Goal: Task Accomplishment & Management: Complete application form

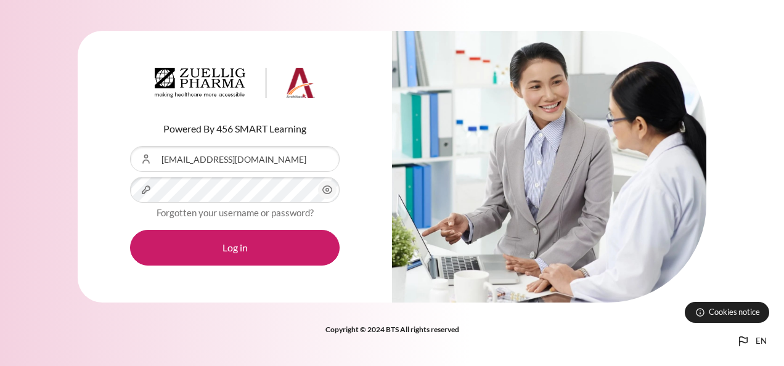
click at [249, 240] on button "Log in" at bounding box center [234, 248] width 209 height 36
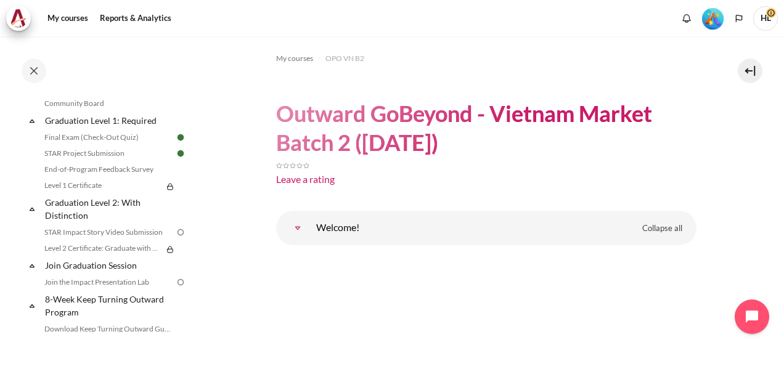
scroll to position [1319, 0]
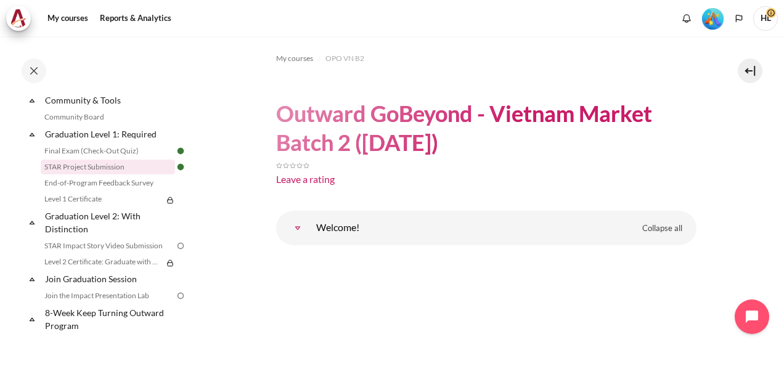
click at [97, 174] on link "STAR Project Submission" at bounding box center [108, 167] width 134 height 15
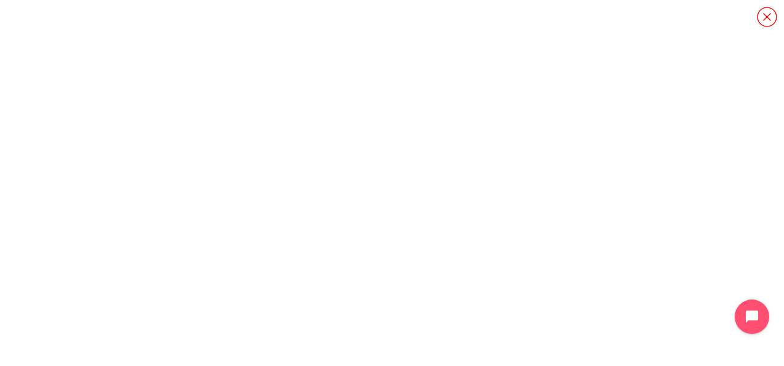
scroll to position [83, 0]
click at [768, 21] on icon "Content" at bounding box center [767, 17] width 22 height 22
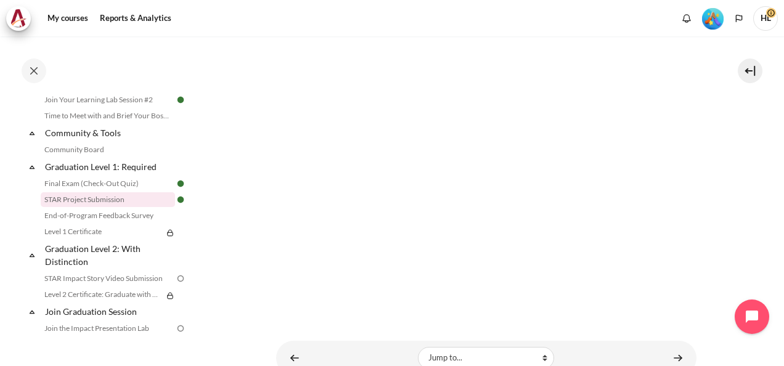
scroll to position [353, 0]
click at [92, 207] on link "STAR Project Submission" at bounding box center [108, 199] width 134 height 15
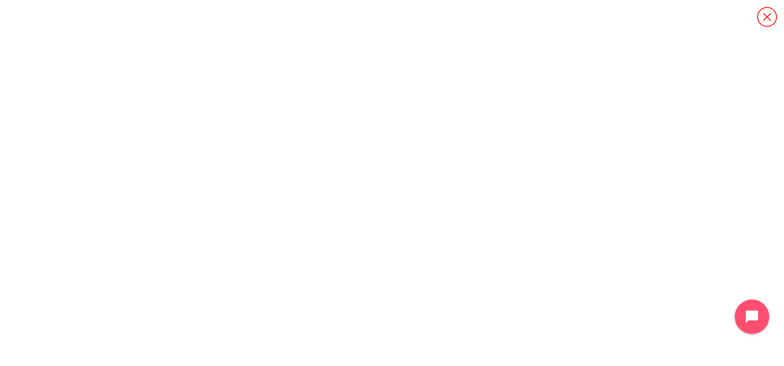
scroll to position [83, 0]
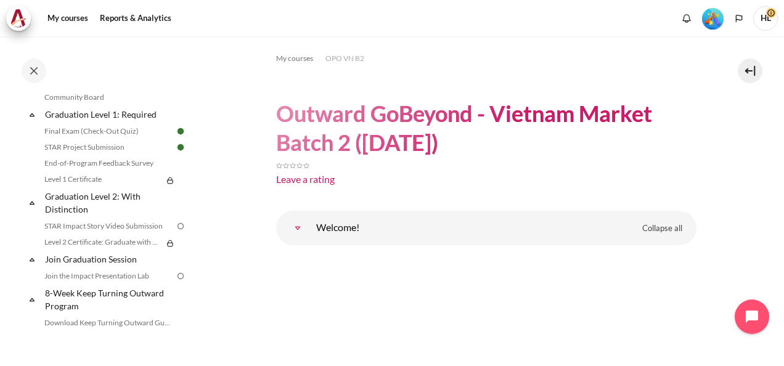
scroll to position [1359, 0]
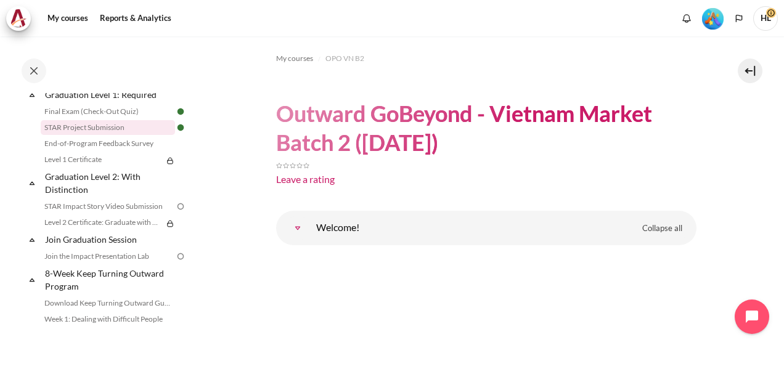
click at [101, 135] on link "STAR Project Submission" at bounding box center [108, 127] width 134 height 15
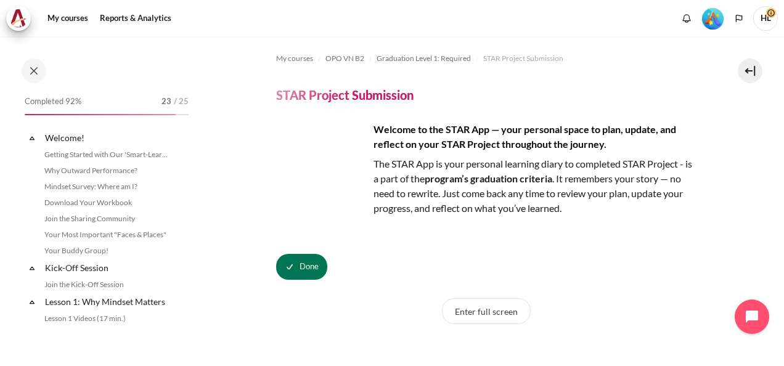
scroll to position [1287, 0]
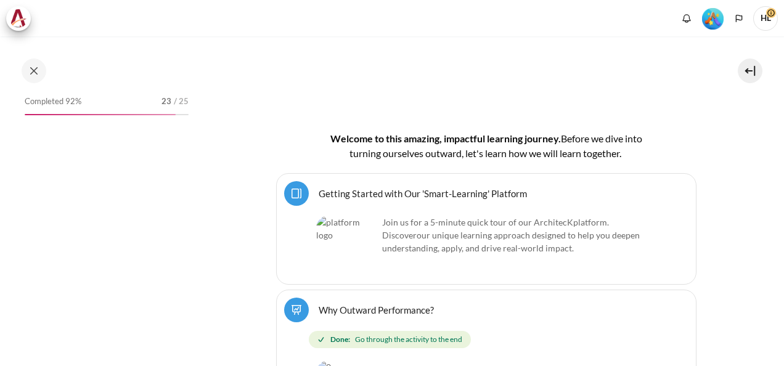
scroll to position [320, 0]
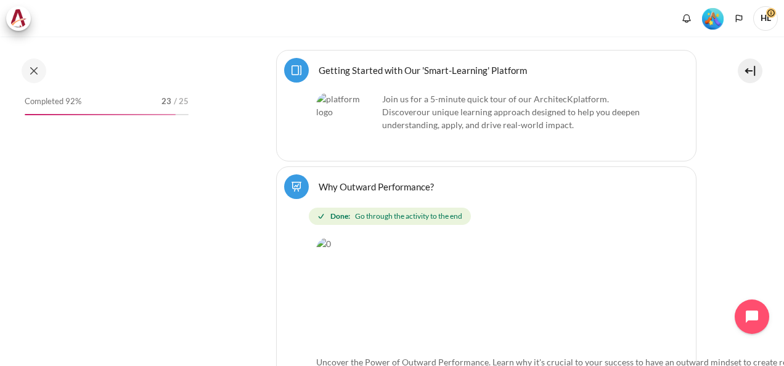
click at [160, 113] on div "Completed 92% 23 / 25" at bounding box center [107, 104] width 164 height 22
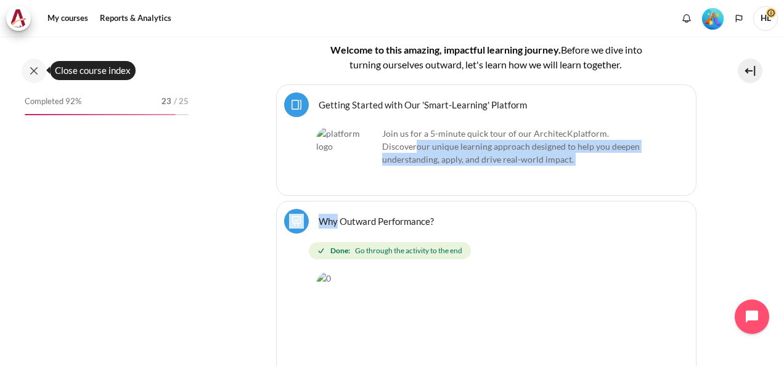
scroll to position [354, 0]
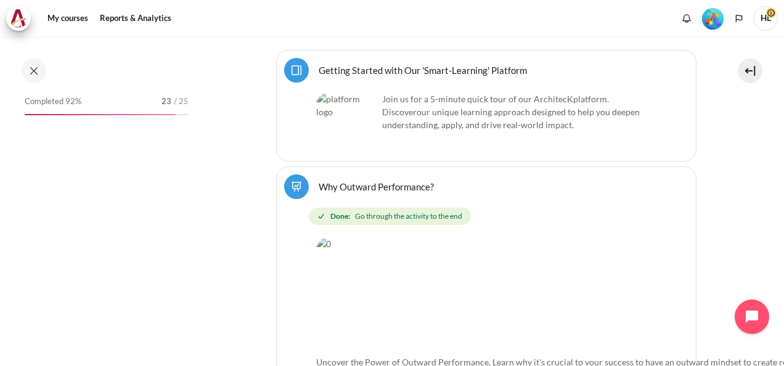
click at [132, 192] on div "Completed 92% 23 / 25" at bounding box center [106, 212] width 176 height 239
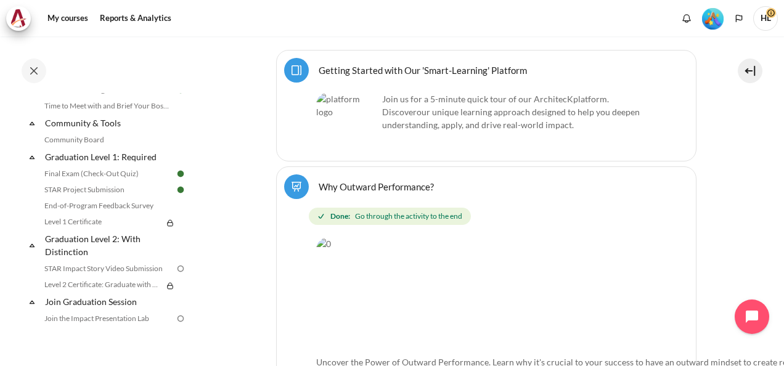
scroll to position [1316, 0]
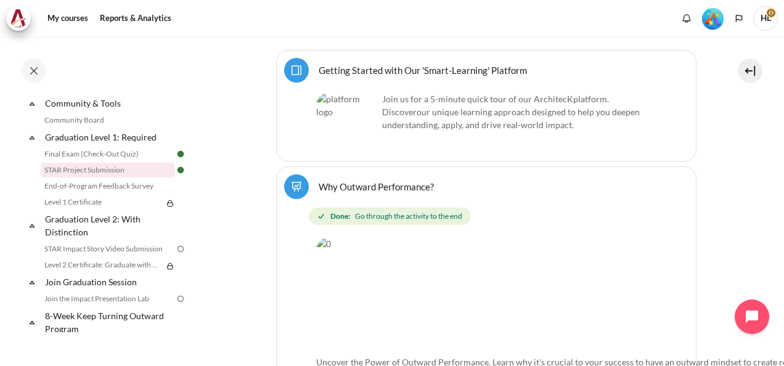
click at [106, 177] on link "STAR Project Submission" at bounding box center [108, 170] width 134 height 15
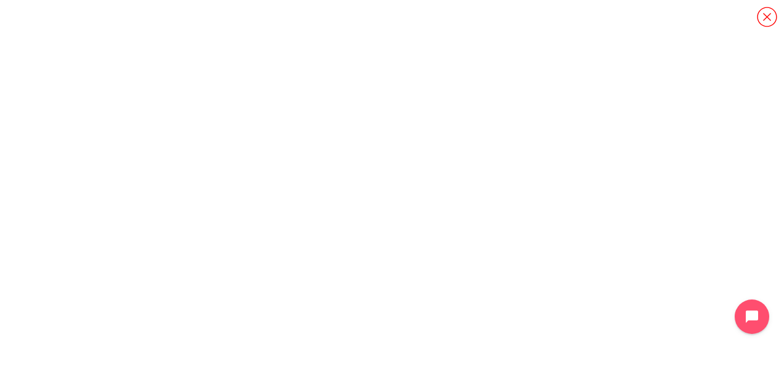
click at [766, 16] on icon "Content" at bounding box center [766, 17] width 20 height 20
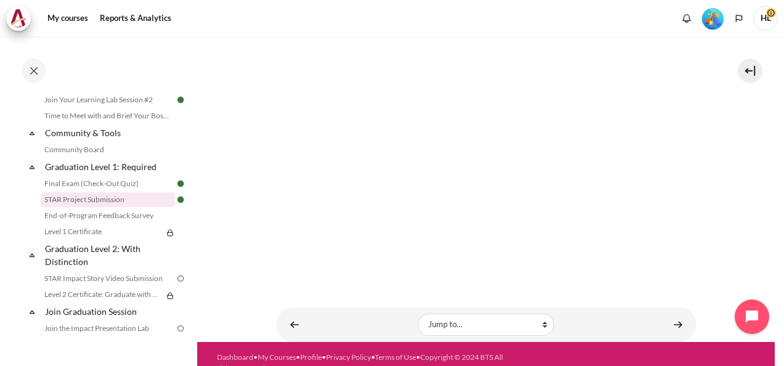
scroll to position [400, 0]
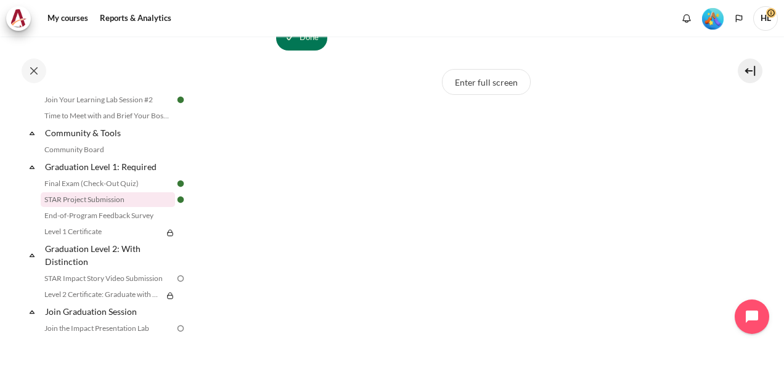
scroll to position [169, 0]
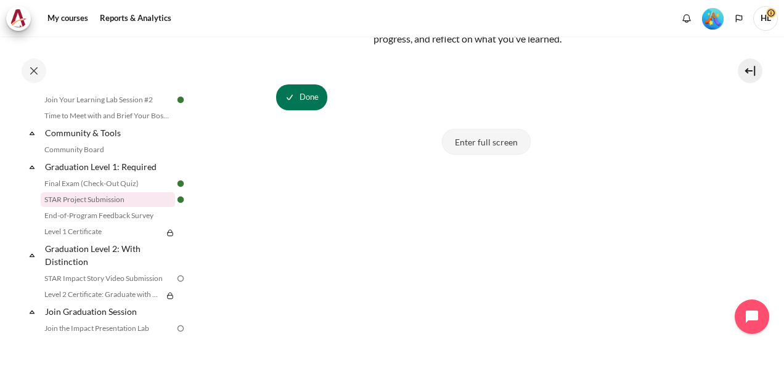
click at [490, 137] on button "Enter full screen" at bounding box center [486, 142] width 89 height 26
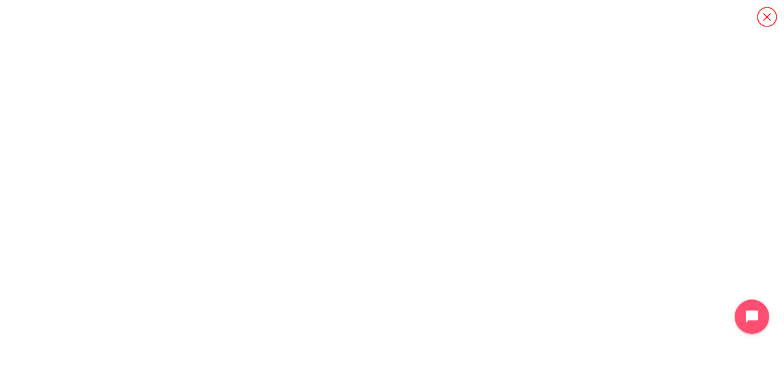
click at [766, 15] on icon "Content" at bounding box center [767, 17] width 22 height 22
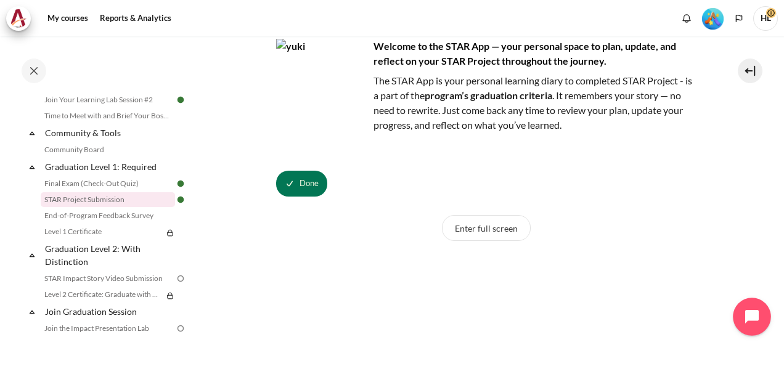
click at [747, 314] on icon "Open chat widget" at bounding box center [752, 317] width 14 height 14
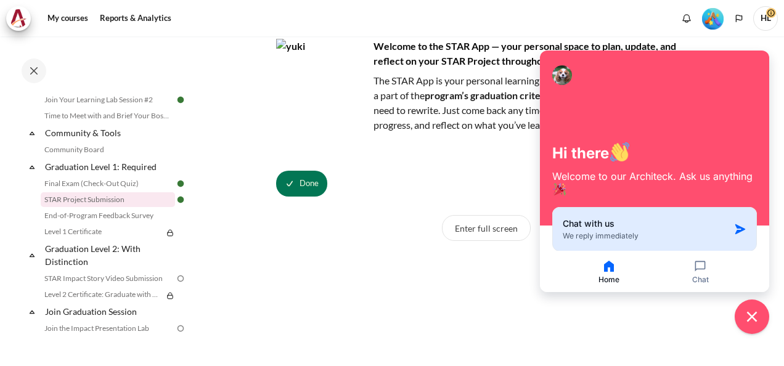
click at [575, 235] on span "We reply immediately" at bounding box center [600, 235] width 76 height 9
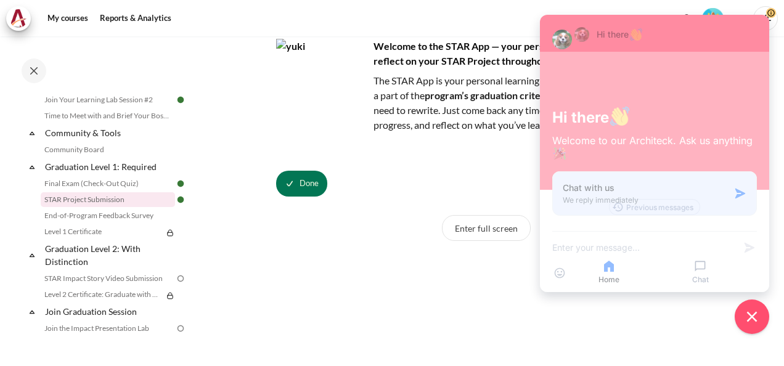
click at [575, 235] on div "Hi there Welcome to our Architeck. Ask us anything Chat with us We reply immedi…" at bounding box center [654, 153] width 229 height 277
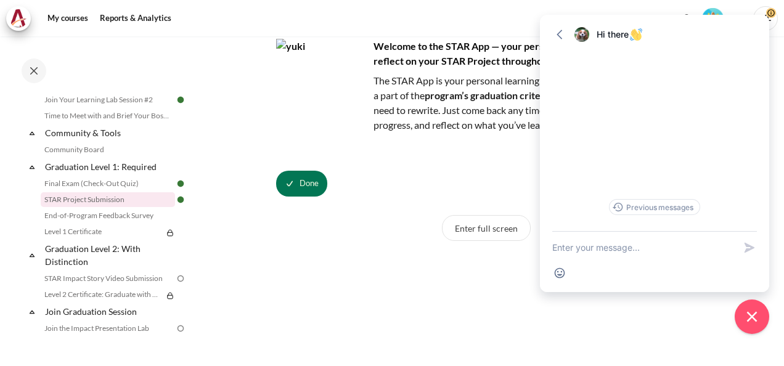
click at [561, 248] on textarea "New message" at bounding box center [643, 248] width 182 height 32
click at [565, 247] on textarea "Hơ can I" at bounding box center [643, 248] width 182 height 32
click at [602, 250] on textarea "How can I" at bounding box center [643, 248] width 182 height 32
click at [586, 248] on textarea "How can I upload my STAR video" at bounding box center [643, 248] width 182 height 32
click at [727, 247] on textarea "Please help me to I upload my STAR video" at bounding box center [643, 248] width 182 height 32
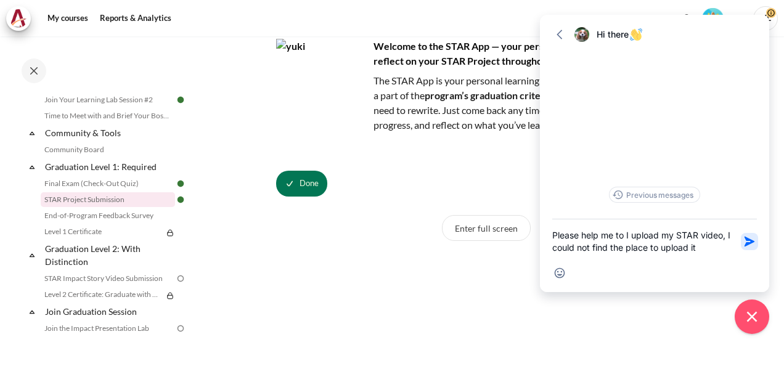
type textarea "Please help me to I upload my STAR video, I could not find the place to upload …"
click at [748, 240] on icon "button" at bounding box center [749, 242] width 10 height 10
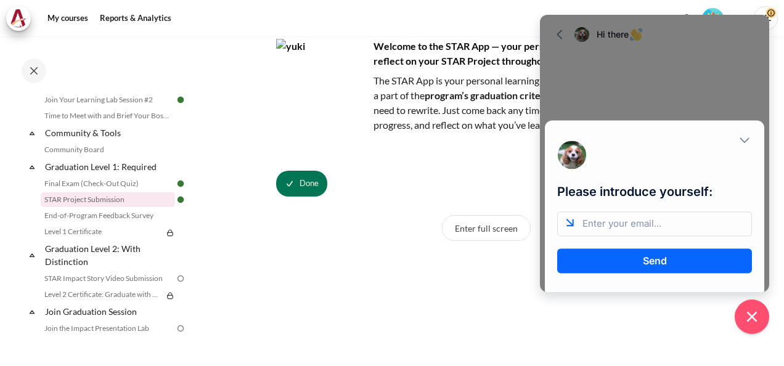
scroll to position [0, 0]
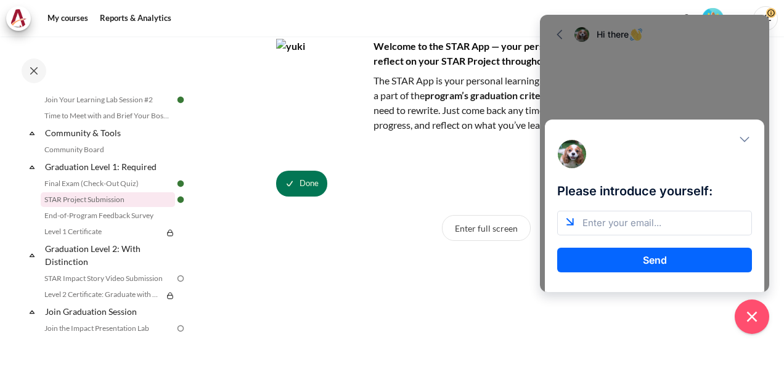
click at [581, 224] on input "email" at bounding box center [654, 223] width 195 height 25
type input "[EMAIL_ADDRESS][DOMAIN_NAME]"
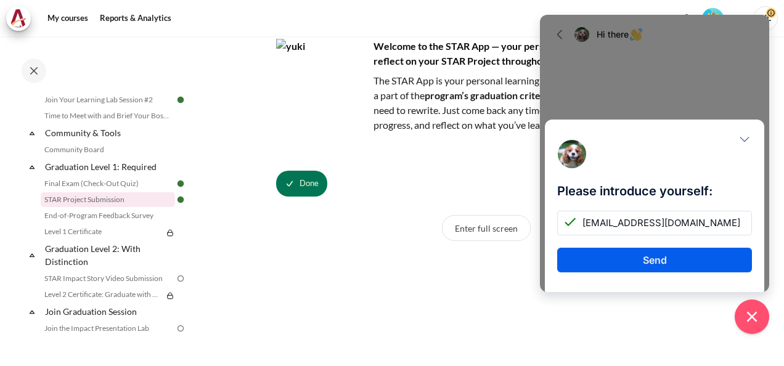
click at [654, 261] on button "Send" at bounding box center [654, 260] width 195 height 25
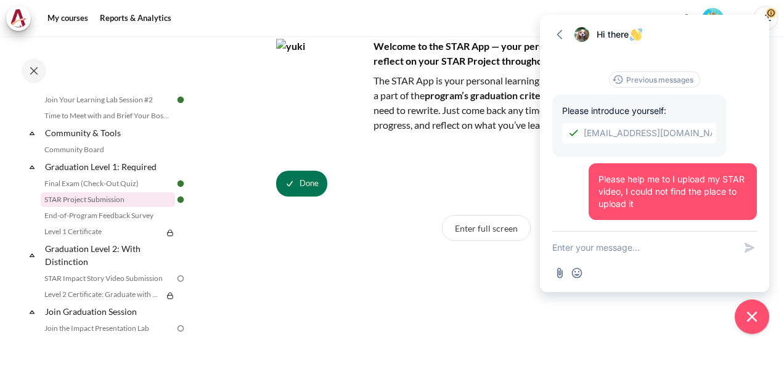
click at [564, 251] on textarea "New message" at bounding box center [643, 248] width 182 height 32
click at [756, 315] on icon "Close chat widget" at bounding box center [751, 316] width 19 height 19
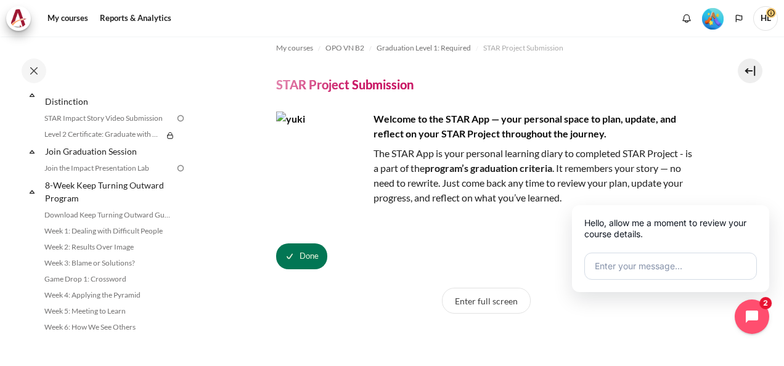
scroll to position [1512, 0]
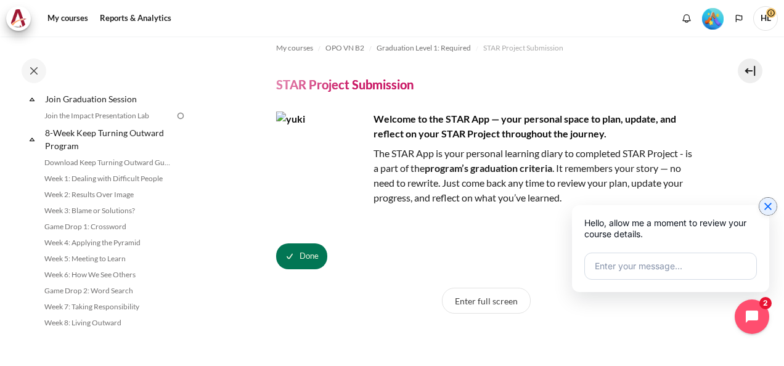
click at [770, 207] on icon "Close chat widget" at bounding box center [767, 206] width 12 height 12
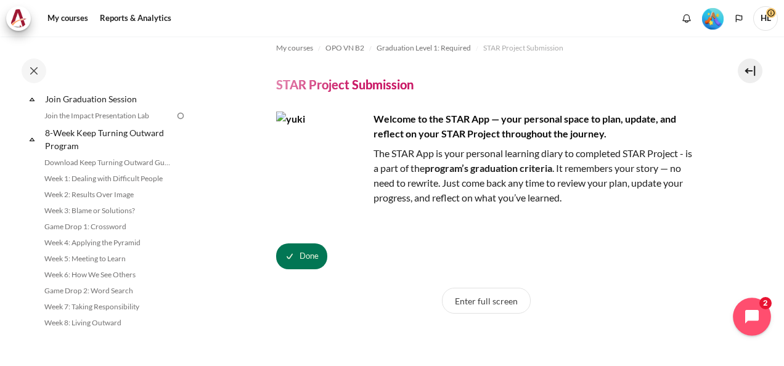
click at [752, 317] on icon "Open chat widget" at bounding box center [758, 316] width 19 height 19
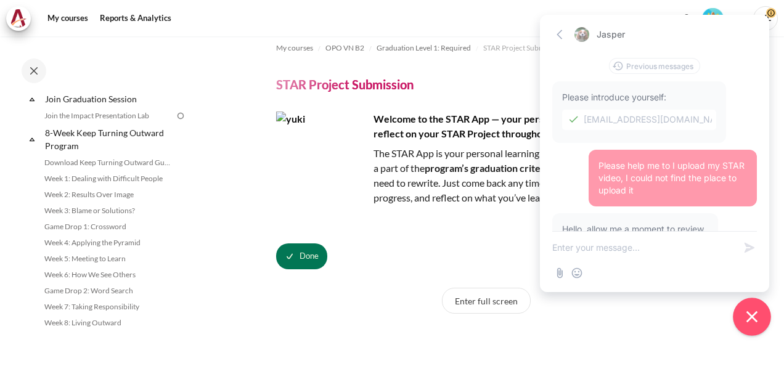
click at [752, 317] on icon "Close chat widget" at bounding box center [751, 316] width 19 height 19
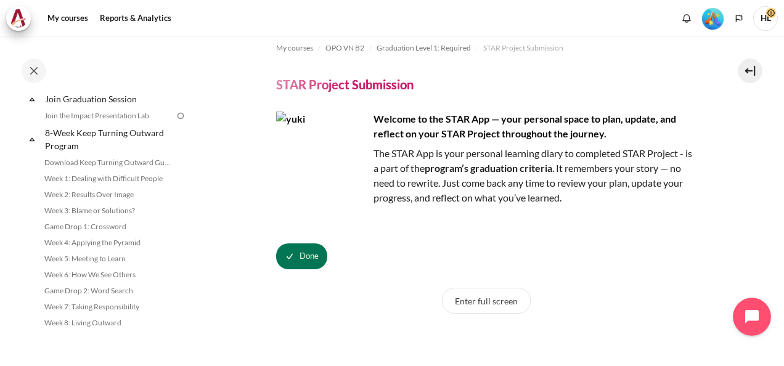
click at [752, 317] on icon "Open chat widget" at bounding box center [758, 316] width 19 height 19
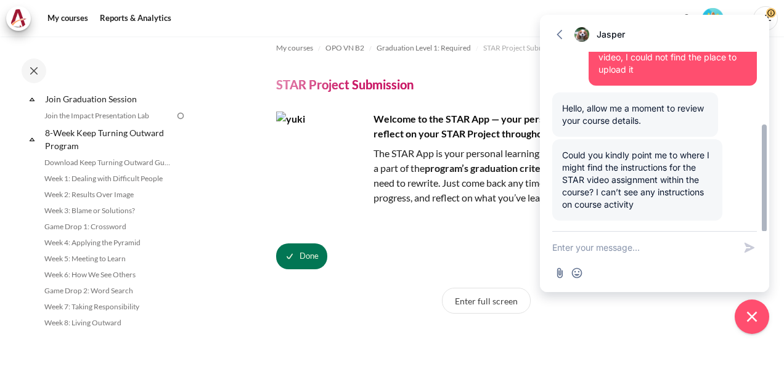
drag, startPoint x: 764, startPoint y: 153, endPoint x: 763, endPoint y: 169, distance: 16.1
click at [763, 169] on div at bounding box center [763, 177] width 5 height 107
click at [463, 242] on div "Welcome to the STAR App — your personal space to plan, update, and reflect on y…" at bounding box center [486, 190] width 420 height 158
click at [556, 33] on icon "button" at bounding box center [559, 34] width 12 height 12
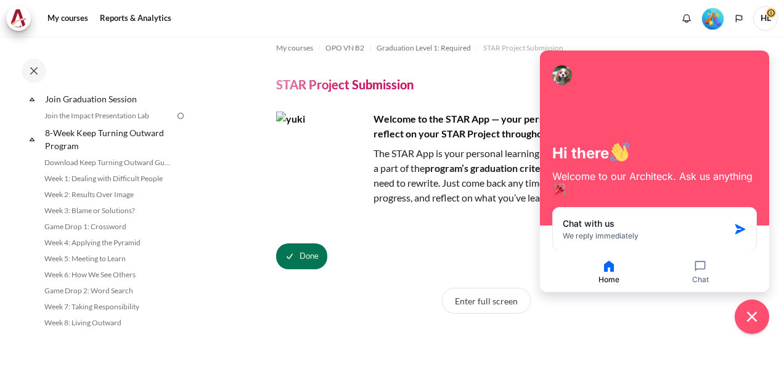
click at [493, 257] on div "Done" at bounding box center [486, 256] width 420 height 26
click at [753, 310] on icon "Close chat widget" at bounding box center [751, 316] width 19 height 19
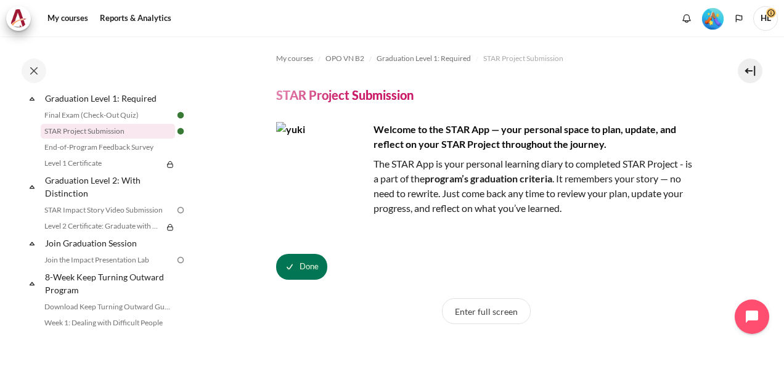
scroll to position [1362, 0]
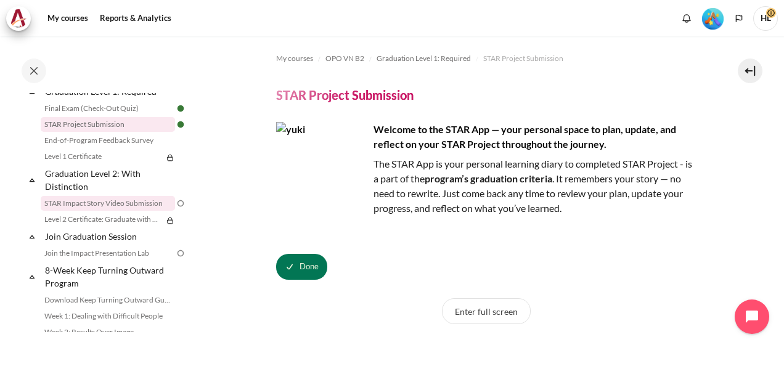
click at [131, 211] on link "STAR Impact Story Video Submission" at bounding box center [108, 203] width 134 height 15
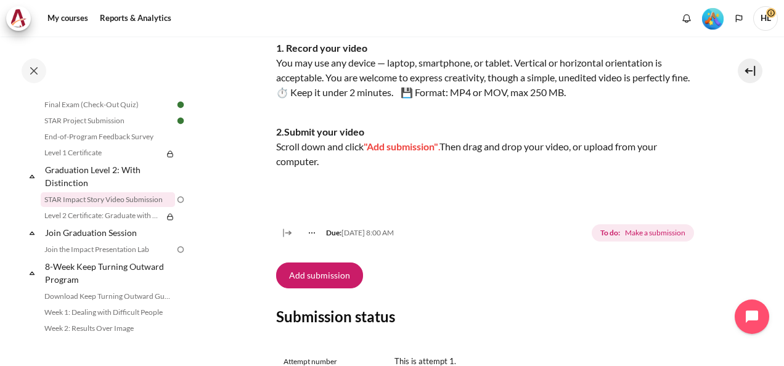
scroll to position [296, 0]
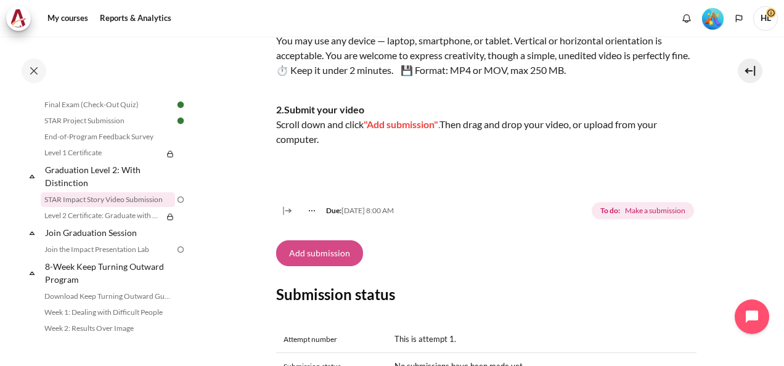
click at [335, 264] on button "Add submission" at bounding box center [319, 253] width 87 height 26
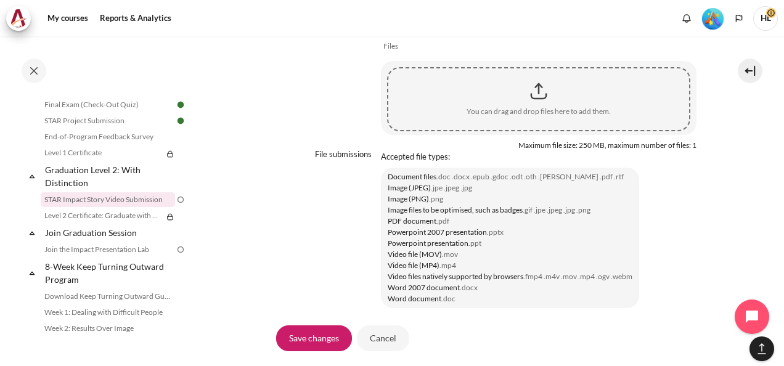
scroll to position [1109, 0]
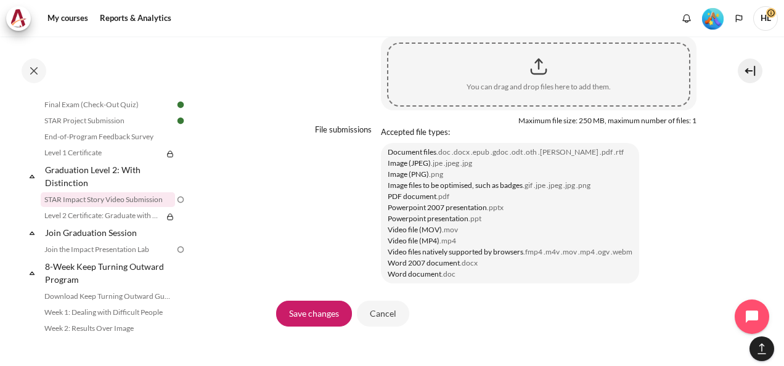
click at [530, 82] on div "Content" at bounding box center [538, 66] width 301 height 31
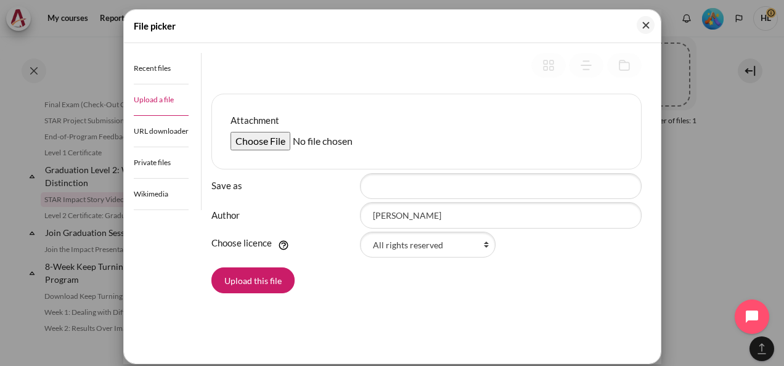
click at [253, 142] on input "Attachment" at bounding box center [324, 141] width 188 height 18
type input "C:\fakepath\WIN_20250915_03_10_29_Pro.mp4"
click at [270, 276] on button "Upload this file" at bounding box center [252, 280] width 83 height 26
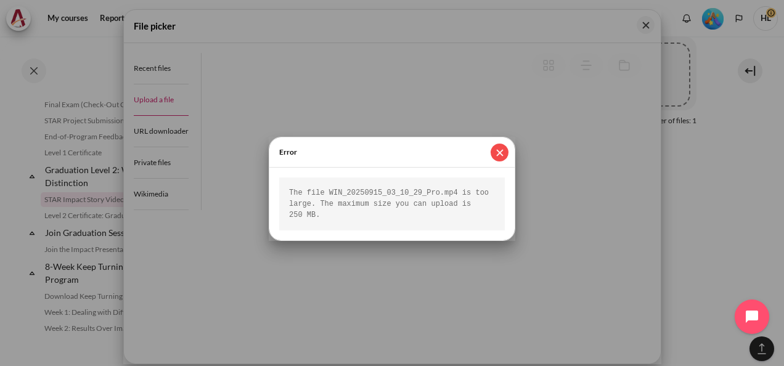
click at [499, 155] on button "Close" at bounding box center [499, 153] width 18 height 18
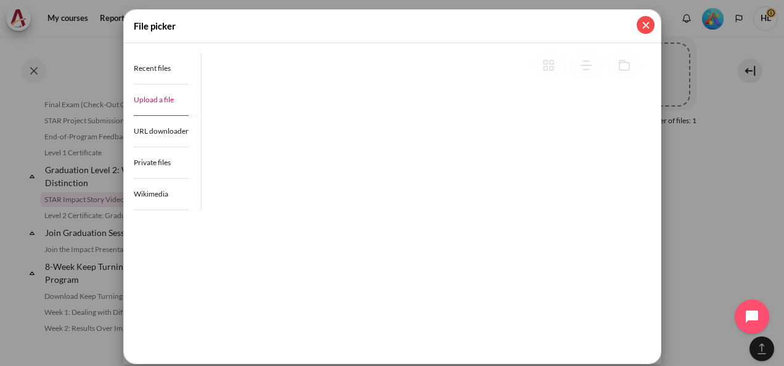
click at [646, 27] on button "Close" at bounding box center [645, 25] width 18 height 18
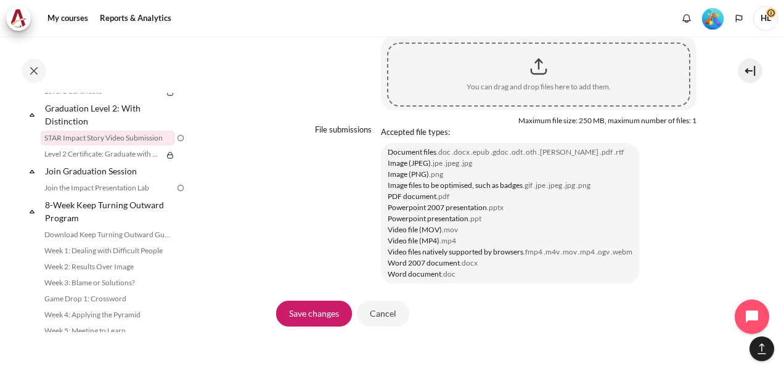
scroll to position [1417, 0]
